Goal: Check status: Check status

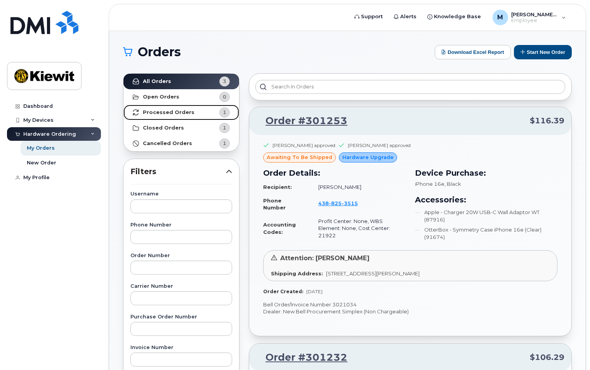
click at [166, 112] on strong "Processed Orders" at bounding box center [169, 112] width 52 height 6
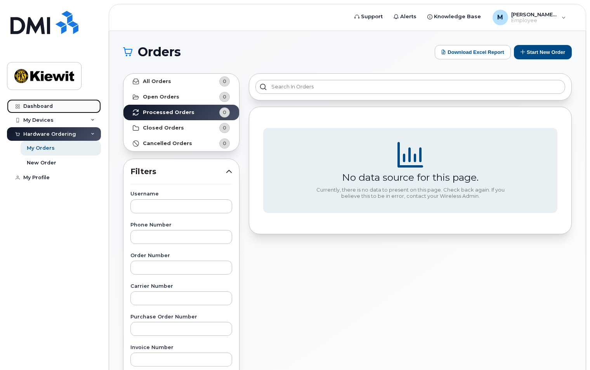
click at [42, 105] on div "Dashboard" at bounding box center [37, 106] width 29 height 6
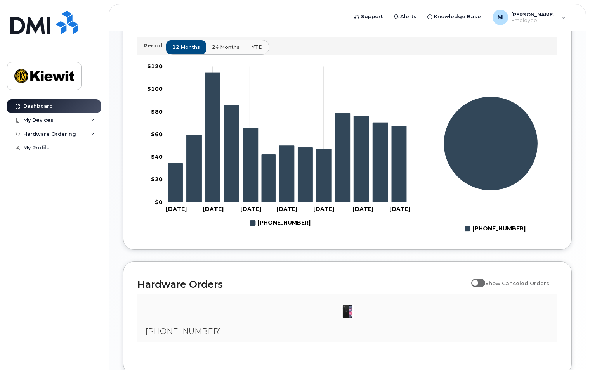
scroll to position [340, 0]
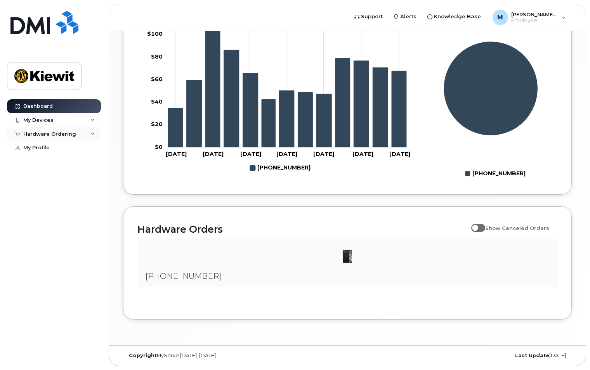
click at [53, 135] on div "Hardware Ordering" at bounding box center [49, 134] width 53 height 6
click at [49, 151] on div "My Orders" at bounding box center [41, 148] width 28 height 7
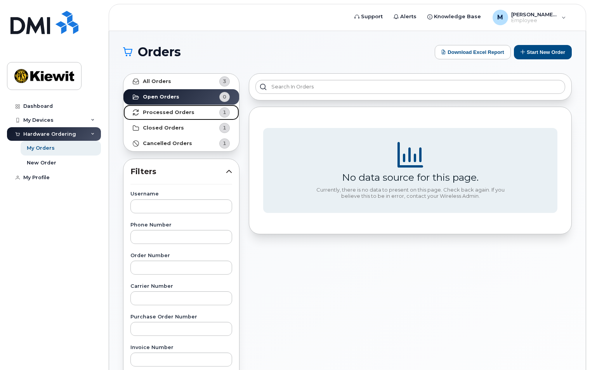
click at [161, 113] on strong "Processed Orders" at bounding box center [169, 112] width 52 height 6
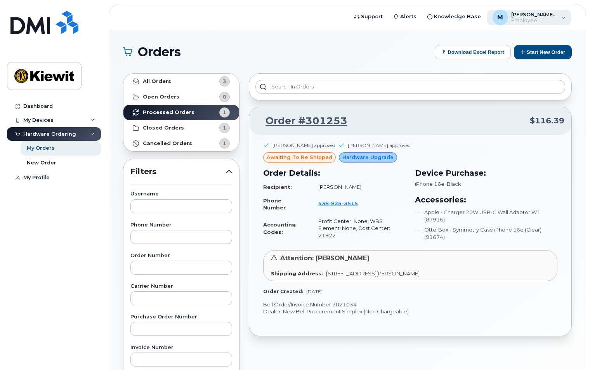
click at [522, 14] on span "[PERSON_NAME].Roy" at bounding box center [534, 14] width 47 height 6
